Goal: Transaction & Acquisition: Purchase product/service

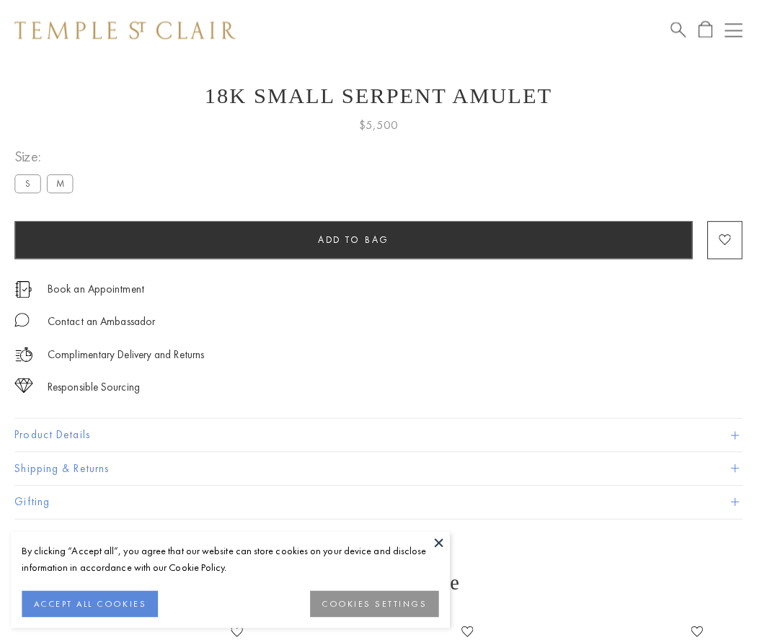
scroll to position [58, 0]
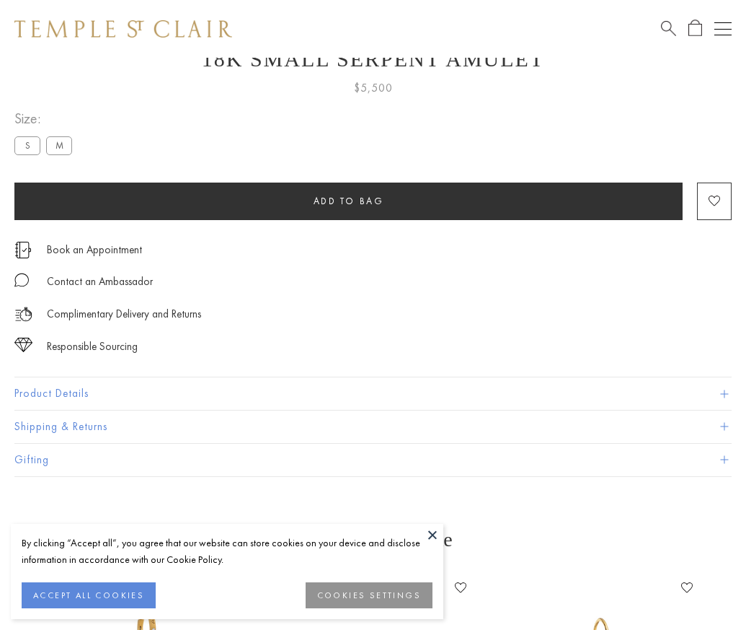
click at [348, 200] on span "Add to bag" at bounding box center [349, 201] width 71 height 12
